Goal: Task Accomplishment & Management: Manage account settings

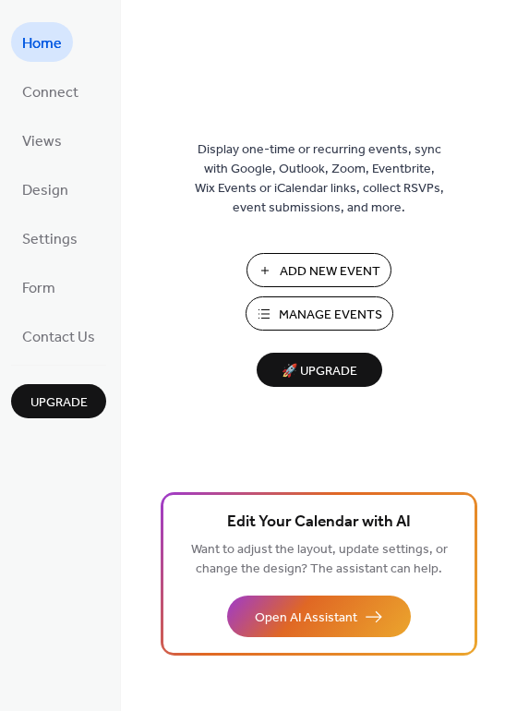
click at [272, 301] on button "Manage Events" at bounding box center [320, 314] width 148 height 34
click at [283, 311] on span "Manage Events" at bounding box center [330, 315] width 103 height 19
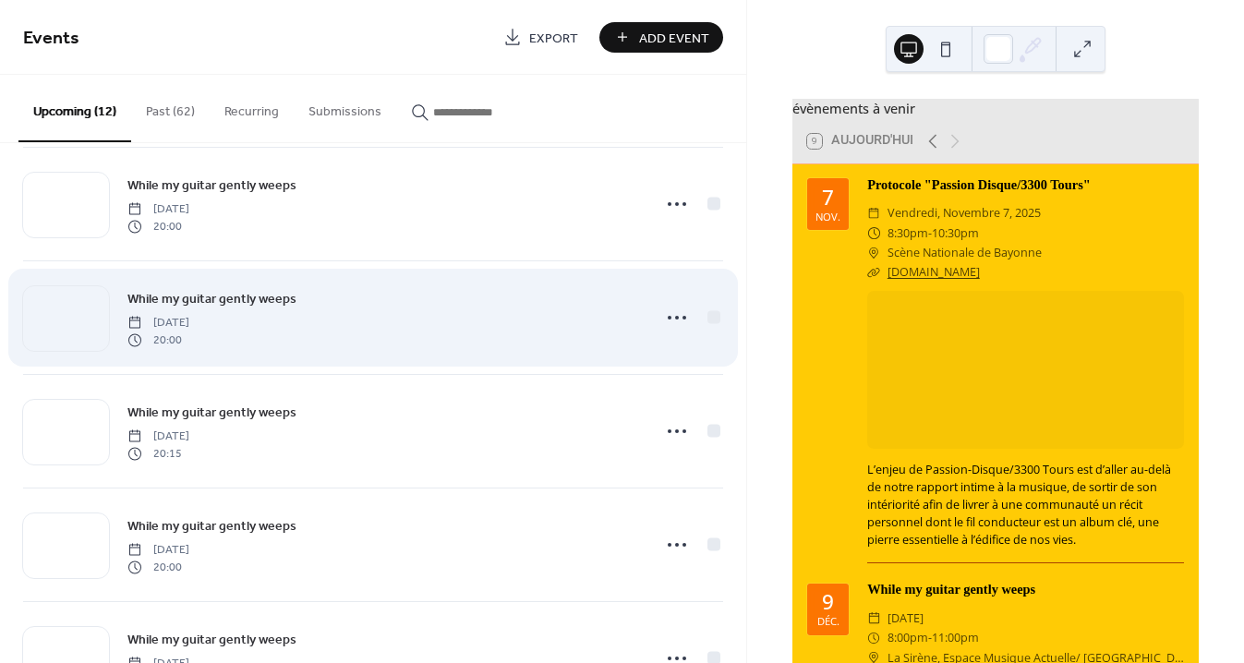
scroll to position [366, 0]
click at [203, 296] on span "While my guitar gently weeps" at bounding box center [211, 297] width 169 height 19
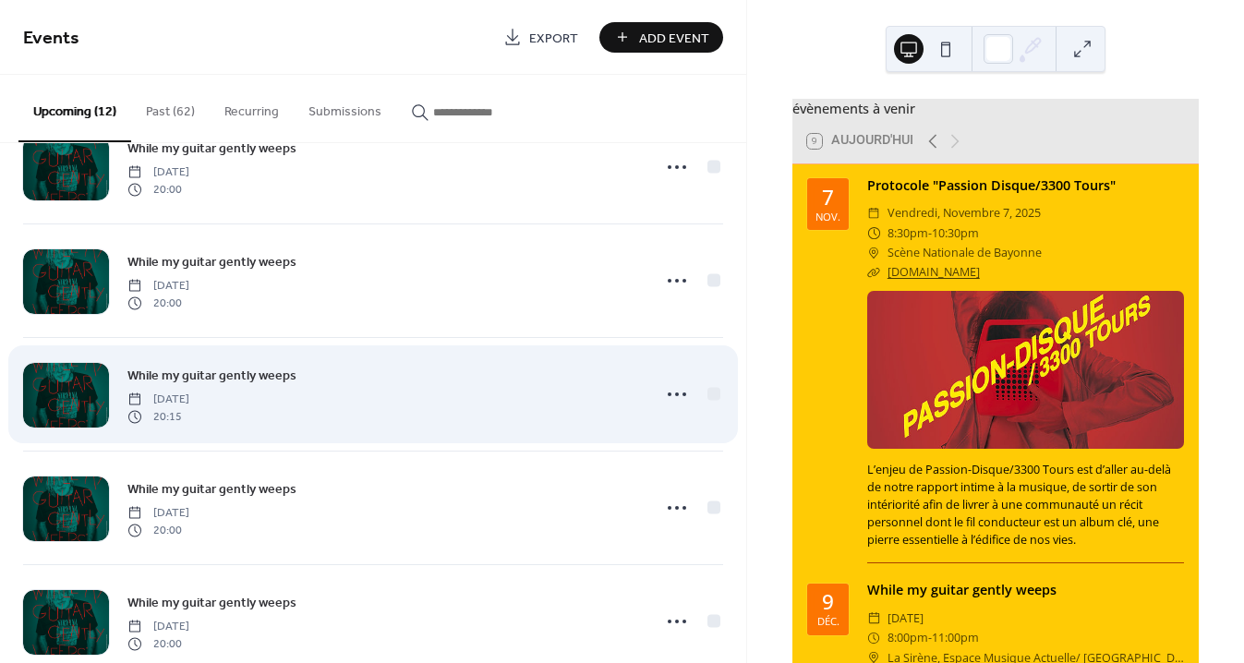
scroll to position [403, 0]
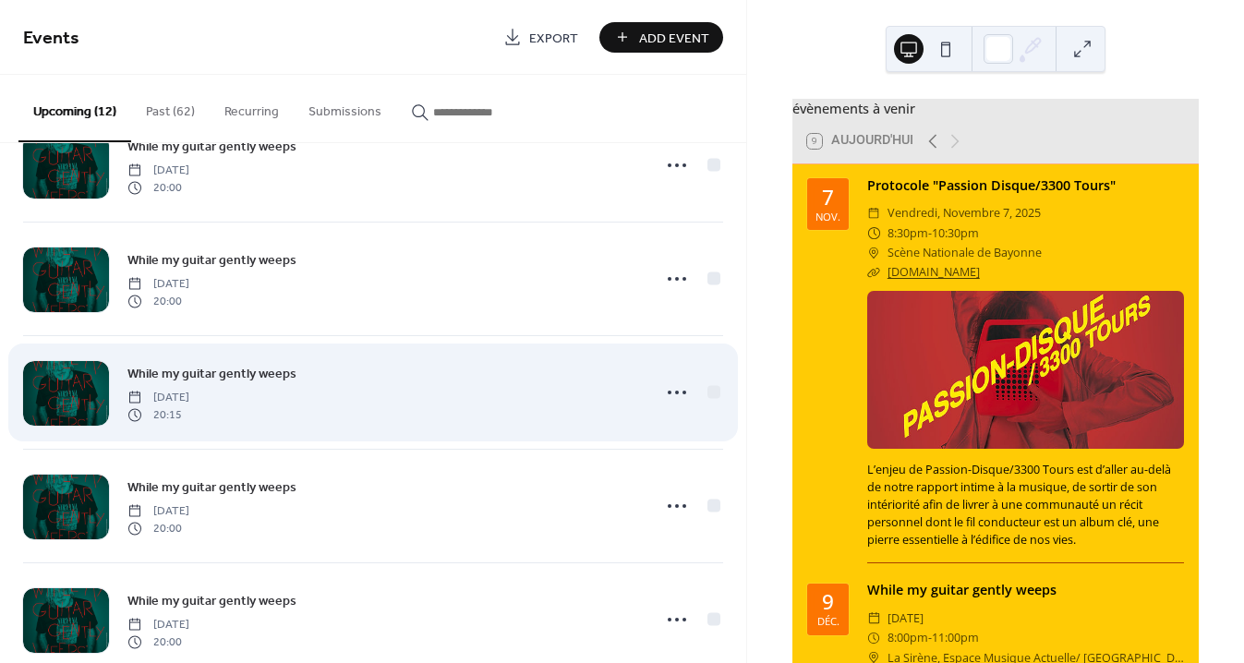
click at [189, 390] on span "Friday, January 16, 2026" at bounding box center [158, 398] width 62 height 17
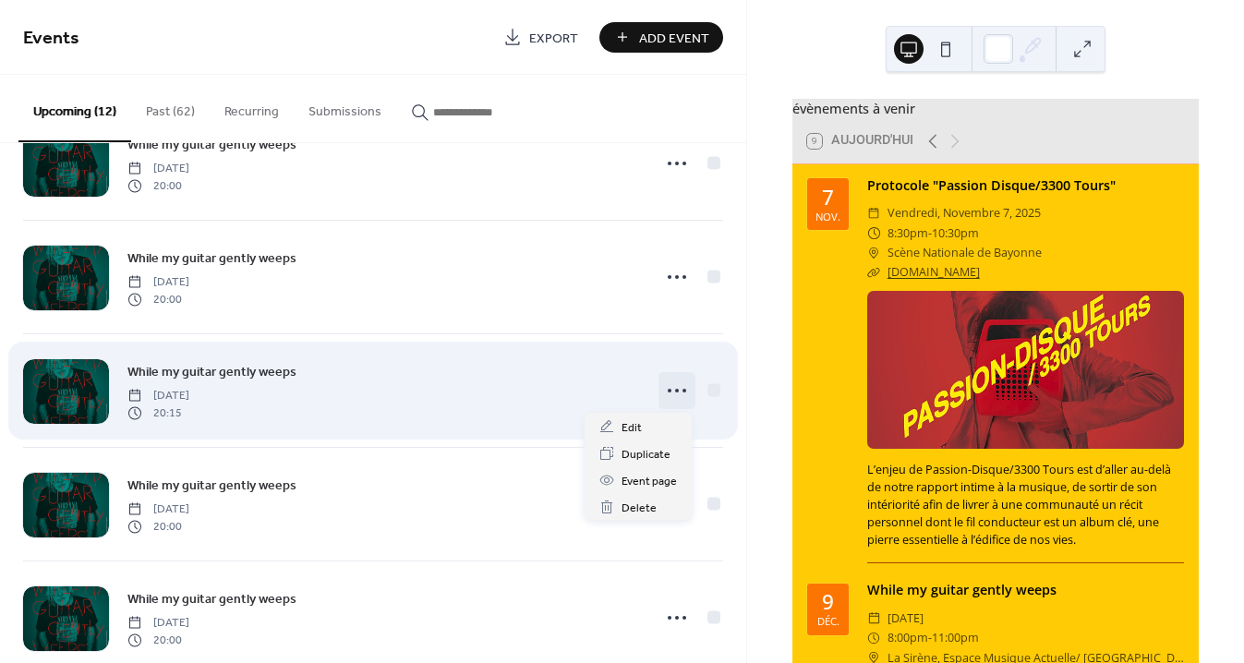
click at [667, 388] on icon at bounding box center [677, 391] width 30 height 30
click at [202, 384] on div "While my guitar gently weeps Friday, January 16, 2026 20:15" at bounding box center [383, 390] width 513 height 59
click at [80, 392] on div at bounding box center [66, 391] width 86 height 65
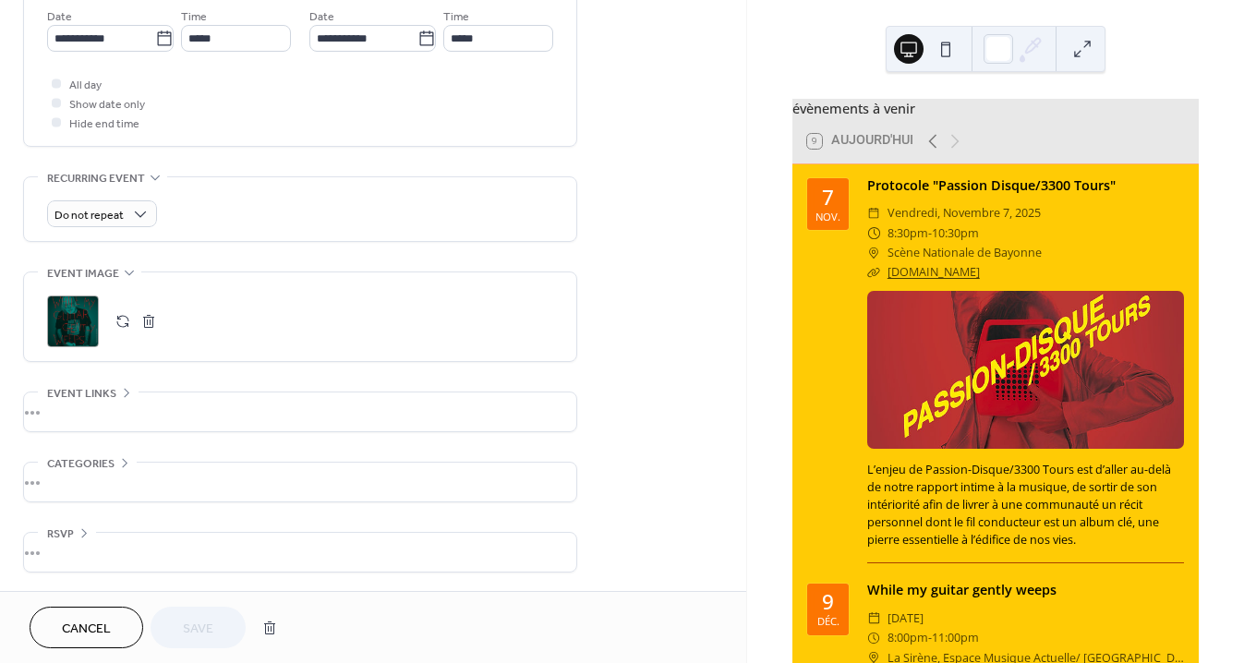
scroll to position [648, 0]
click at [125, 416] on div "•••" at bounding box center [300, 412] width 552 height 39
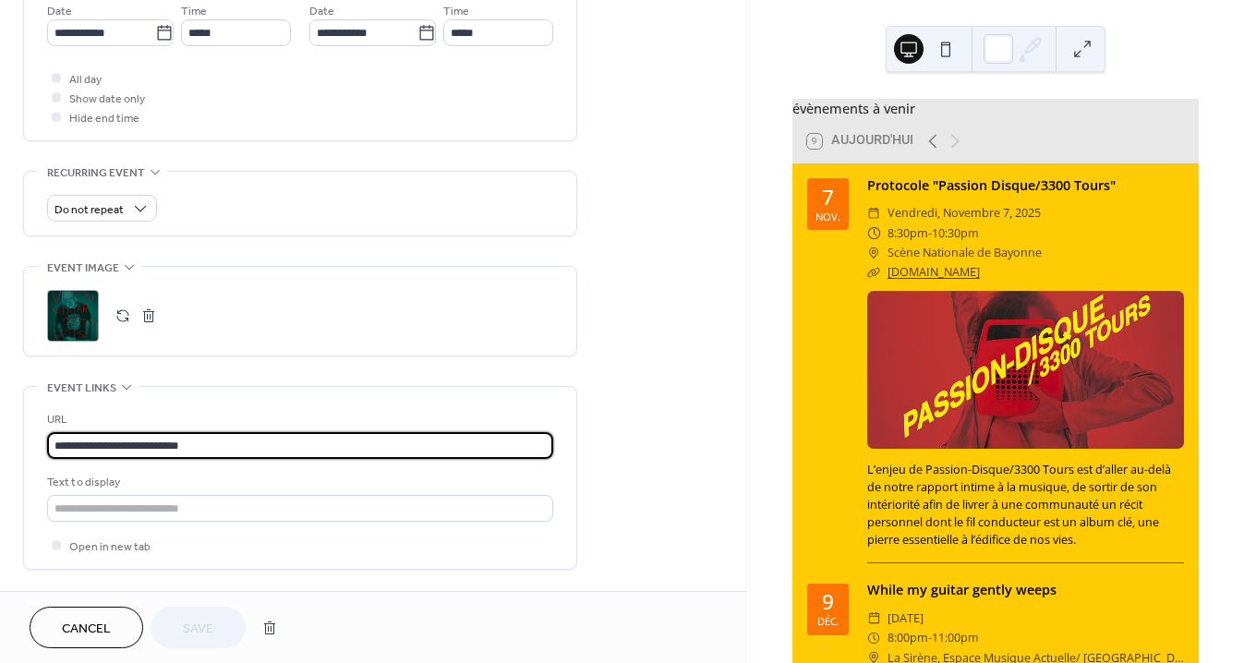
drag, startPoint x: 192, startPoint y: 454, endPoint x: 45, endPoint y: 434, distance: 148.2
click at [45, 434] on div "**********" at bounding box center [300, 478] width 552 height 182
paste input "**********"
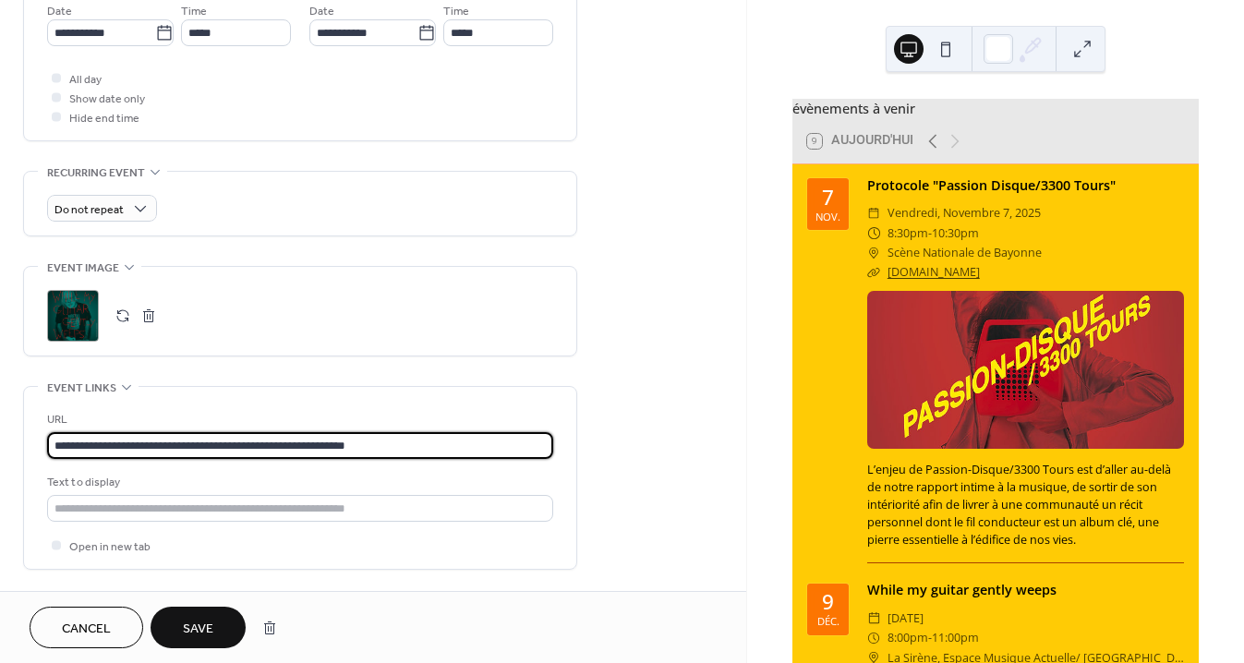
type input "**********"
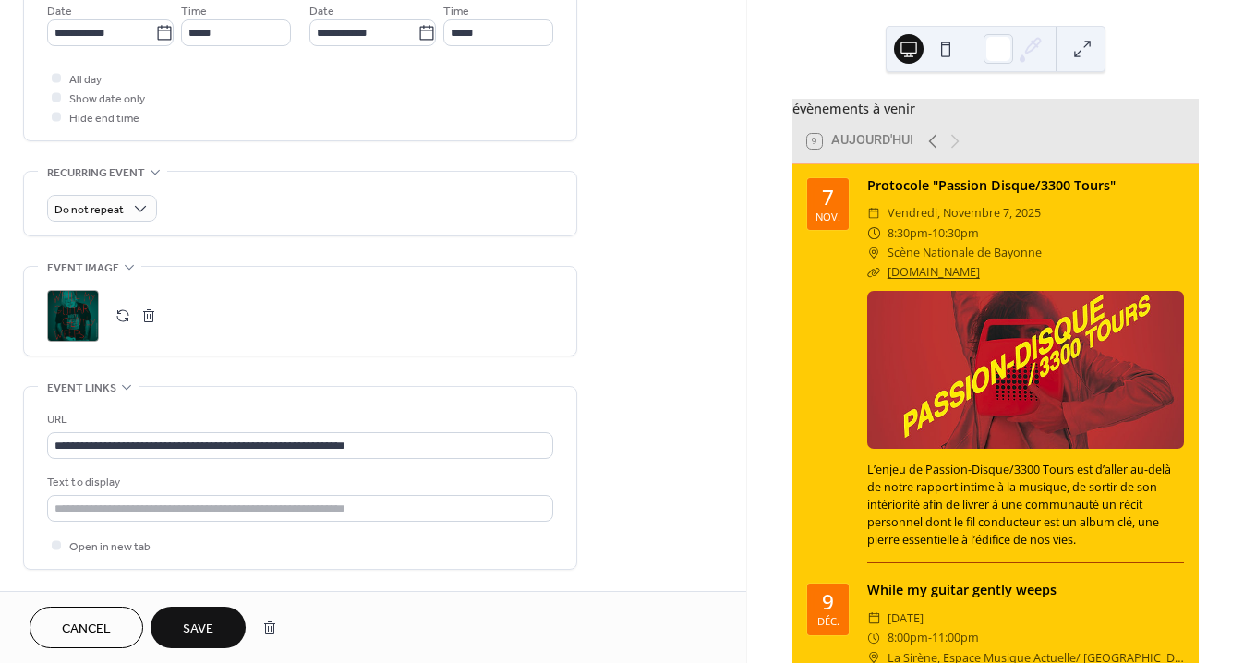
click at [212, 626] on span "Save" at bounding box center [198, 629] width 30 height 19
